Goal: Navigation & Orientation: Find specific page/section

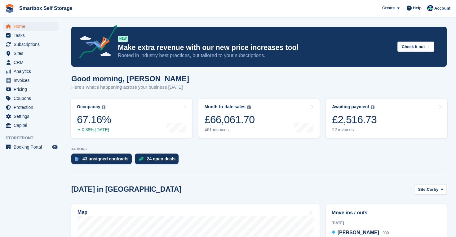
click at [16, 26] on span "Home" at bounding box center [32, 26] width 37 height 9
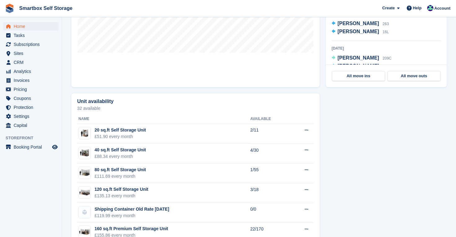
scroll to position [286, 0]
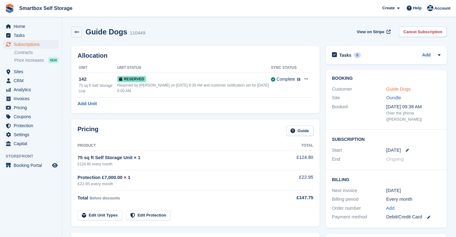
click at [394, 89] on link "Guide Dogs" at bounding box center [399, 88] width 25 height 5
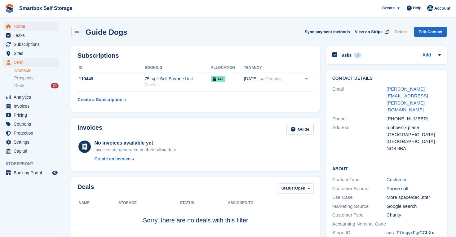
click at [20, 28] on span "Home" at bounding box center [32, 26] width 37 height 9
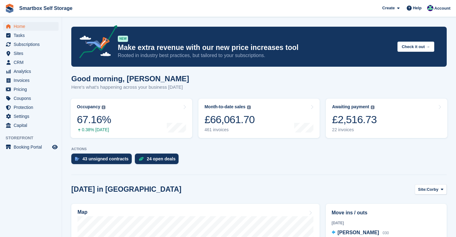
scroll to position [97, 0]
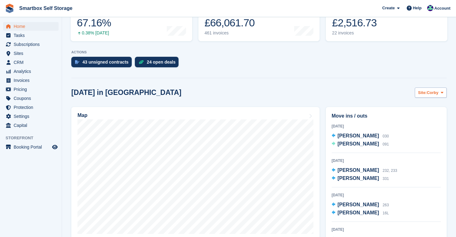
click at [435, 94] on span "Corby" at bounding box center [433, 93] width 12 height 6
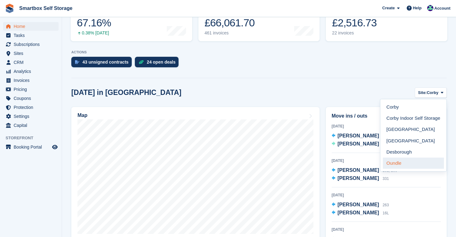
click at [411, 159] on link "Oundle" at bounding box center [413, 163] width 61 height 11
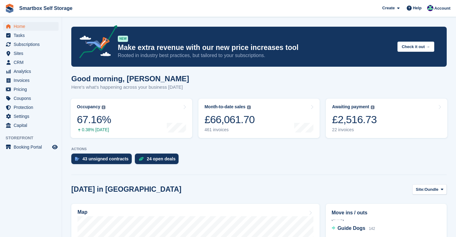
scroll to position [0, 0]
click at [22, 27] on span "Home" at bounding box center [32, 26] width 37 height 9
